Goal: Complete application form: Complete application form

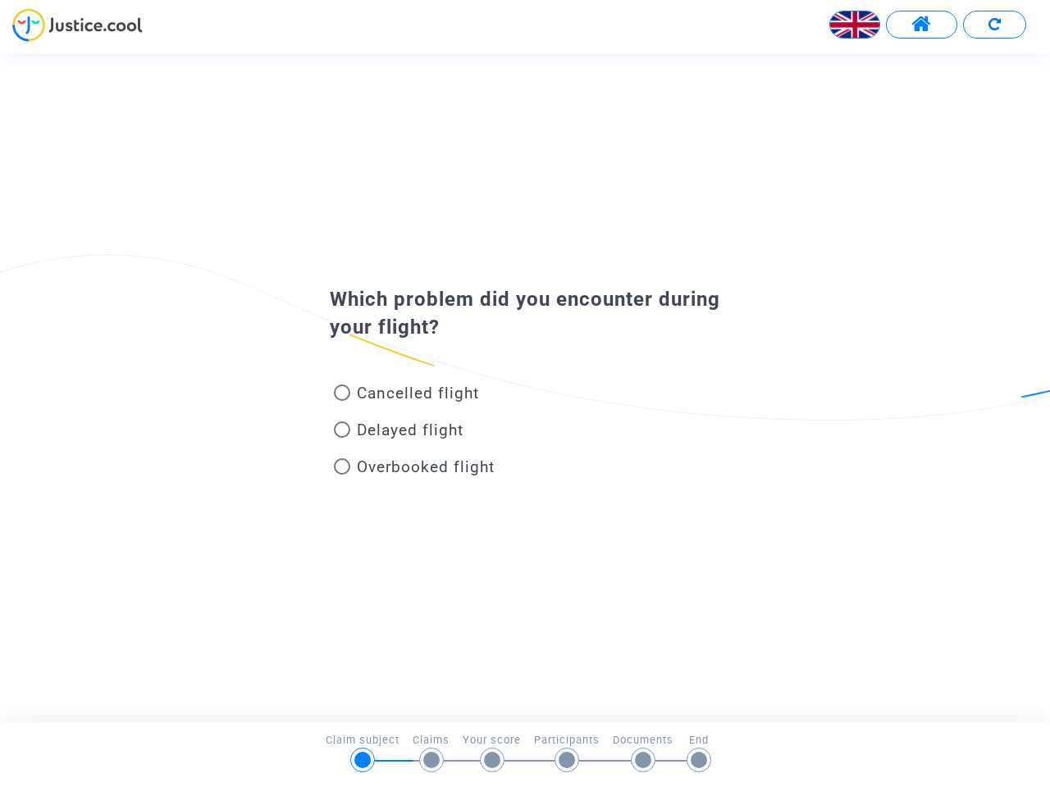
click at [855, 25] on img at bounding box center [854, 24] width 49 height 49
click at [921, 25] on span at bounding box center [921, 24] width 21 height 21
click at [994, 25] on div at bounding box center [525, 30] width 1050 height 45
click at [525, 387] on div "Cancelled flight" at bounding box center [498, 396] width 362 height 37
click at [406, 396] on span "Cancelled flight" at bounding box center [418, 393] width 122 height 19
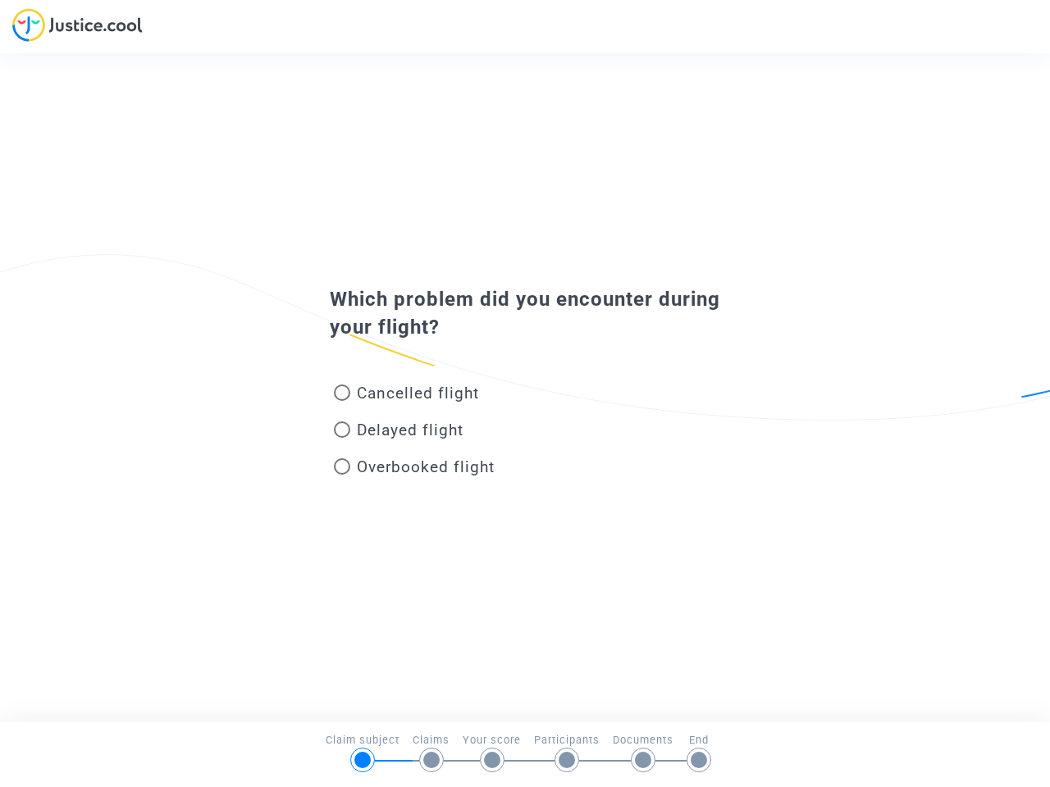
click at [342, 401] on input "Cancelled flight" at bounding box center [341, 401] width 1 height 1
radio input "true"
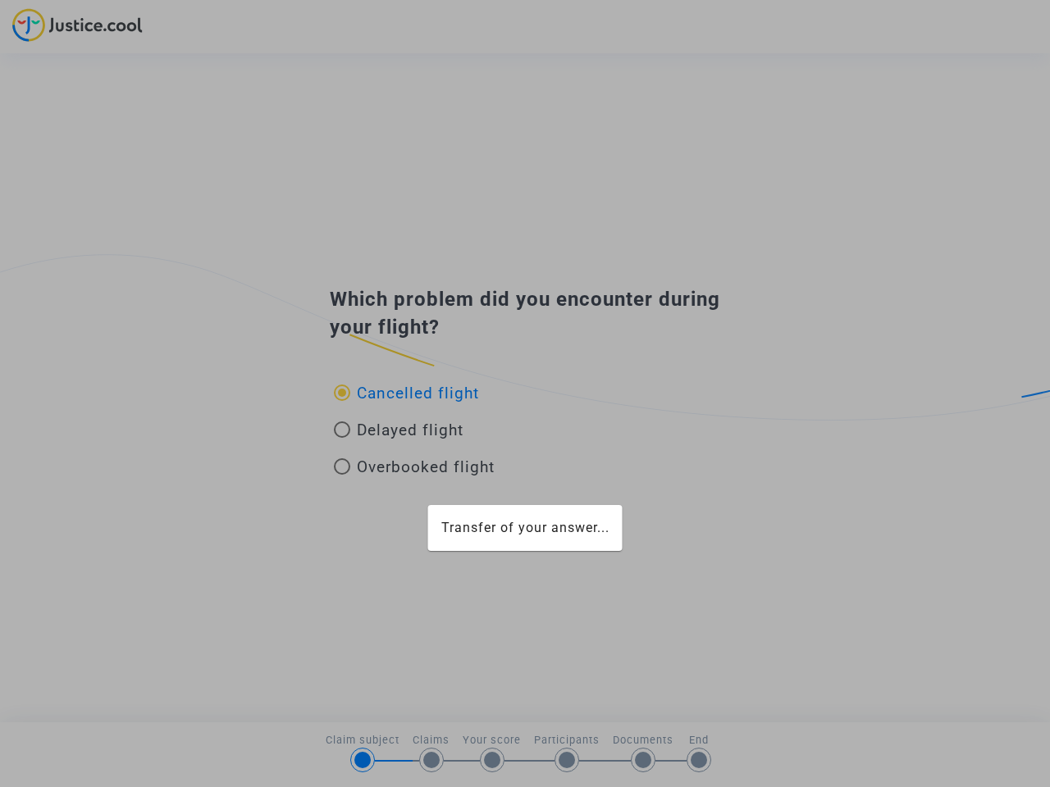
click at [406, 393] on div "Transfer of your answer..." at bounding box center [525, 393] width 1050 height 787
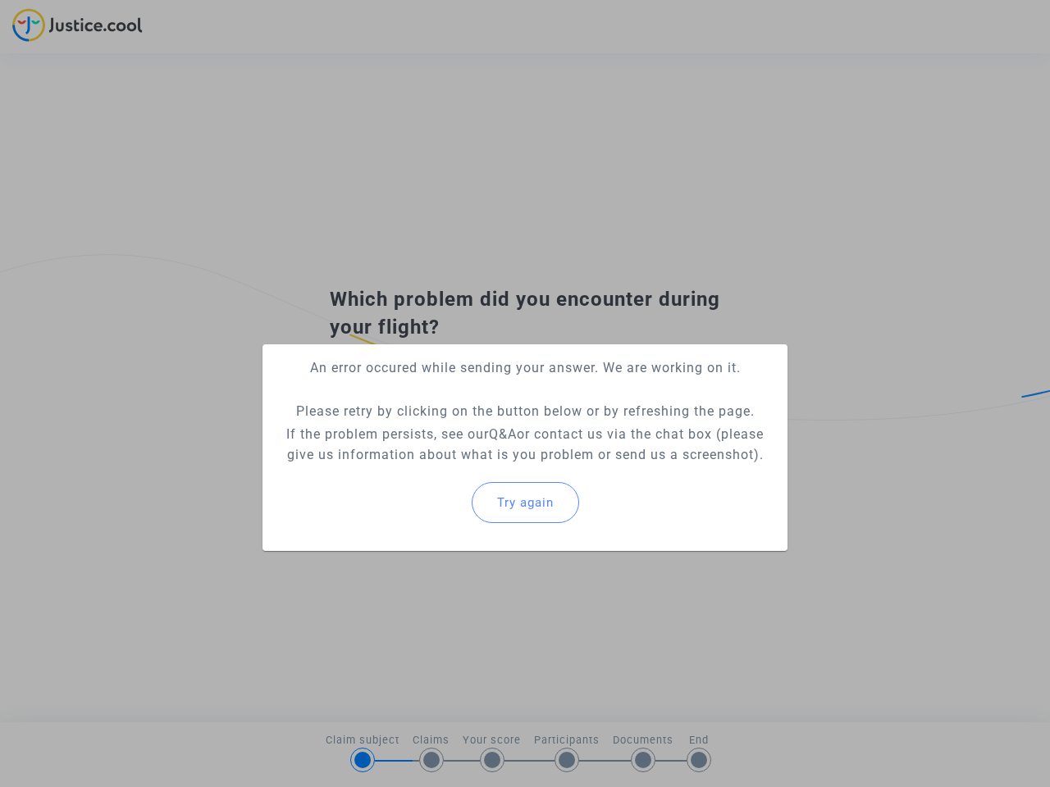
click at [399, 430] on p "If the problem persists, see our Q&A or contact us via the chat box (please giv…" at bounding box center [525, 444] width 499 height 41
click at [414, 470] on div "Try again" at bounding box center [525, 503] width 499 height 71
click at [414, 467] on mat-card "An error occured while sending your answer. We are working on it. Please retry …" at bounding box center [524, 448] width 525 height 207
